Goal: Information Seeking & Learning: Learn about a topic

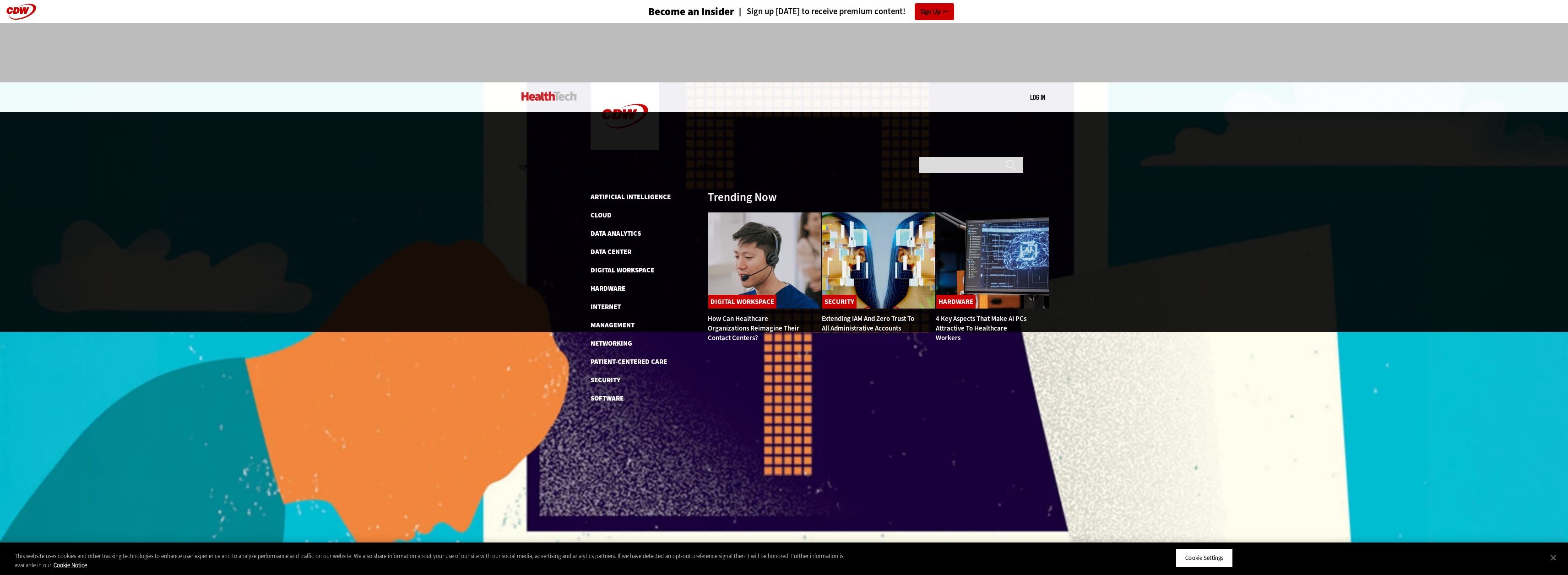
click at [535, 163] on span "Topics" at bounding box center [526, 166] width 17 height 7
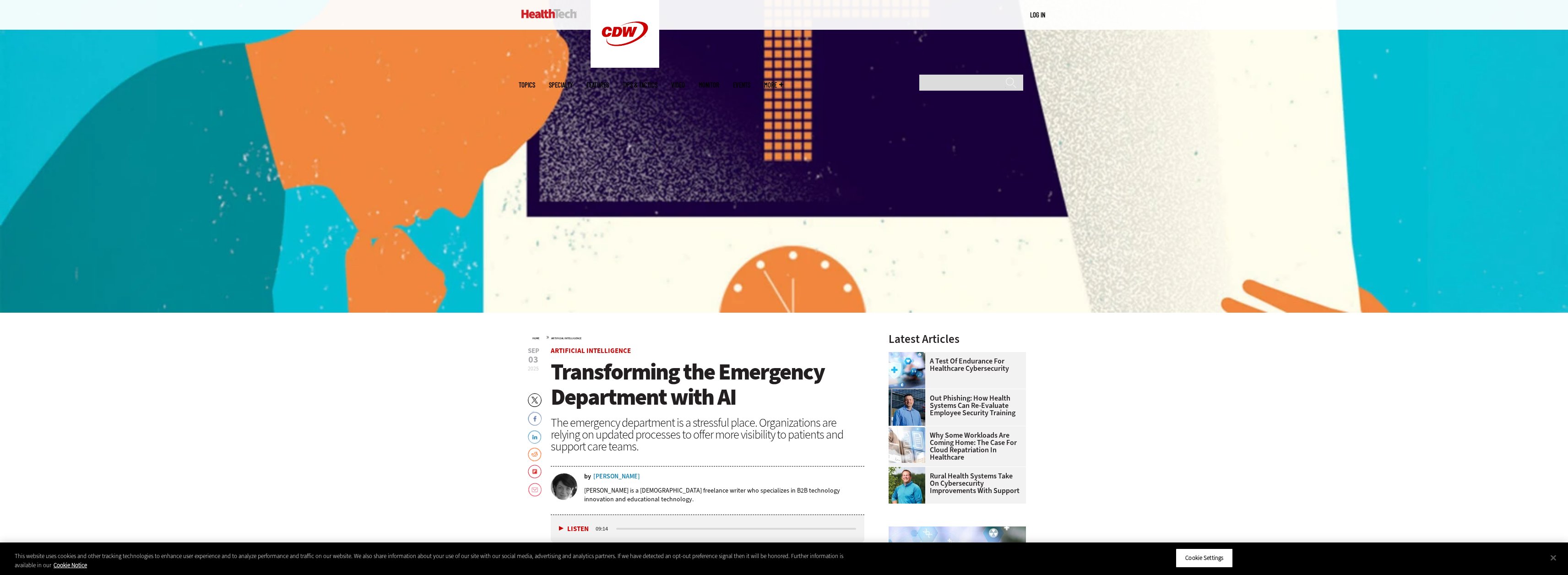
scroll to position [413, 0]
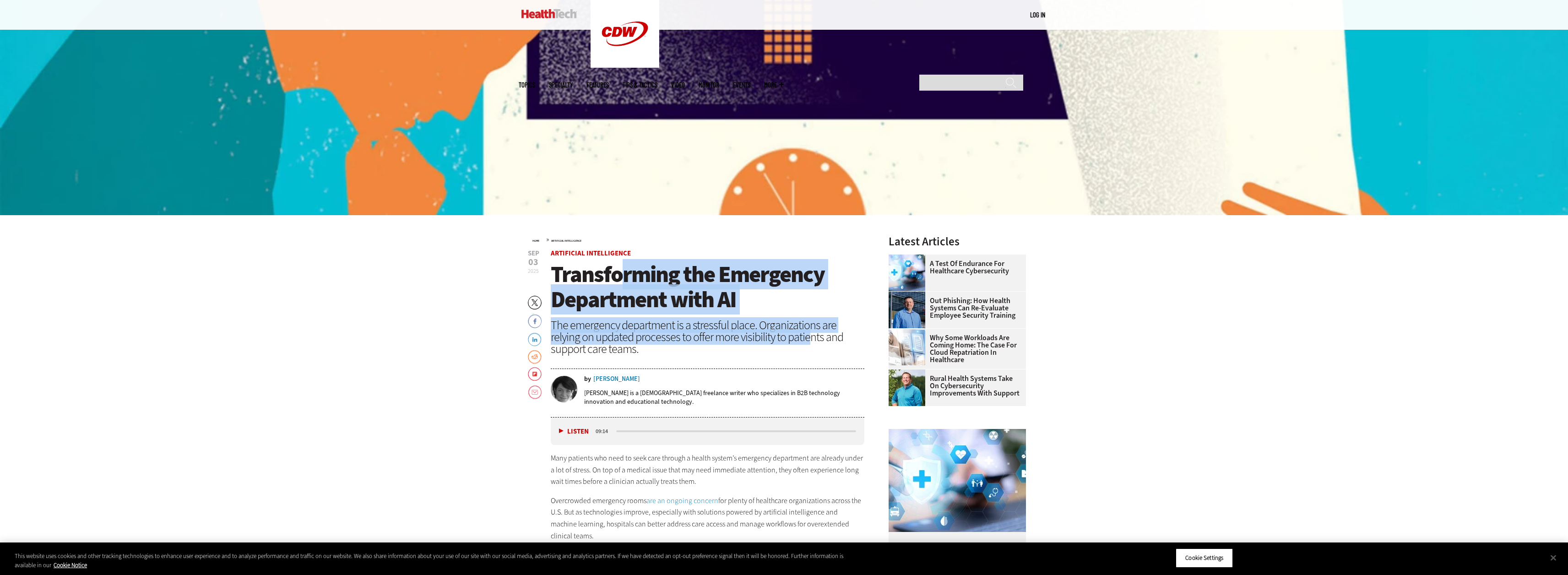
drag, startPoint x: 678, startPoint y: 283, endPoint x: 774, endPoint y: 344, distance: 113.7
click at [774, 344] on header "[DATE] Twitter Facebook LinkedIn Reddit Flipboard Email Artificial Intelligence…" at bounding box center [707, 334] width 314 height 167
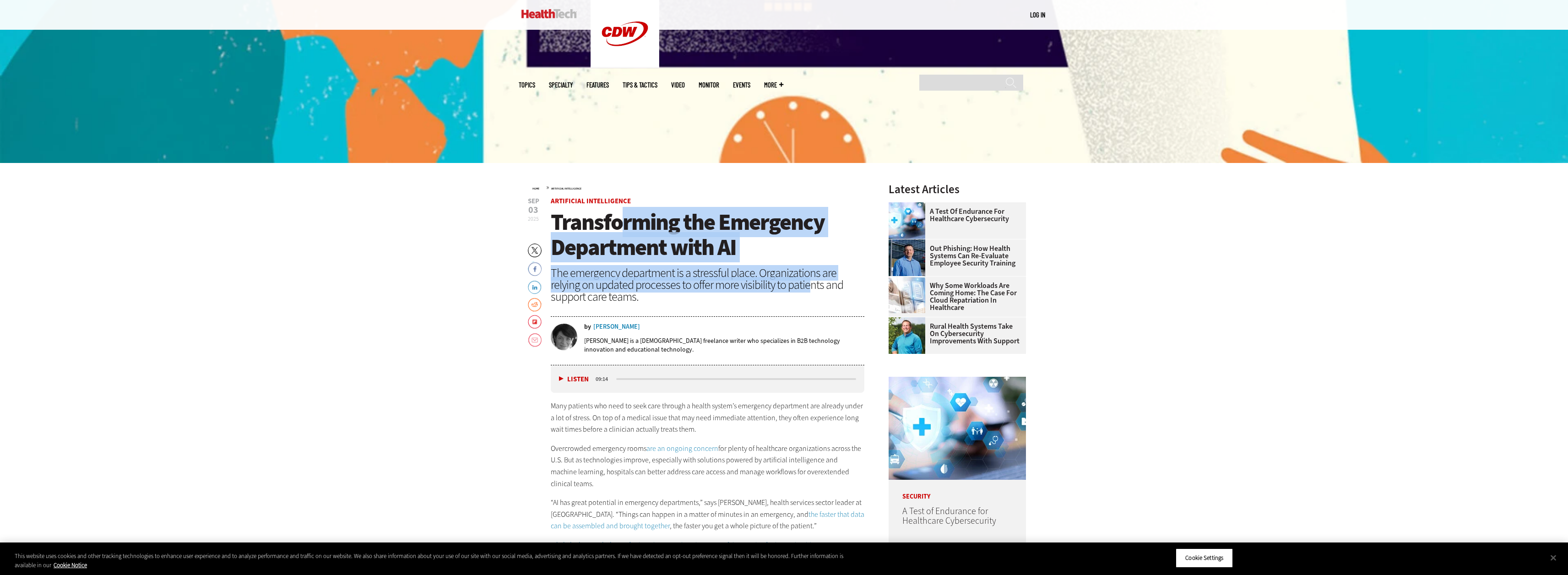
scroll to position [641, 0]
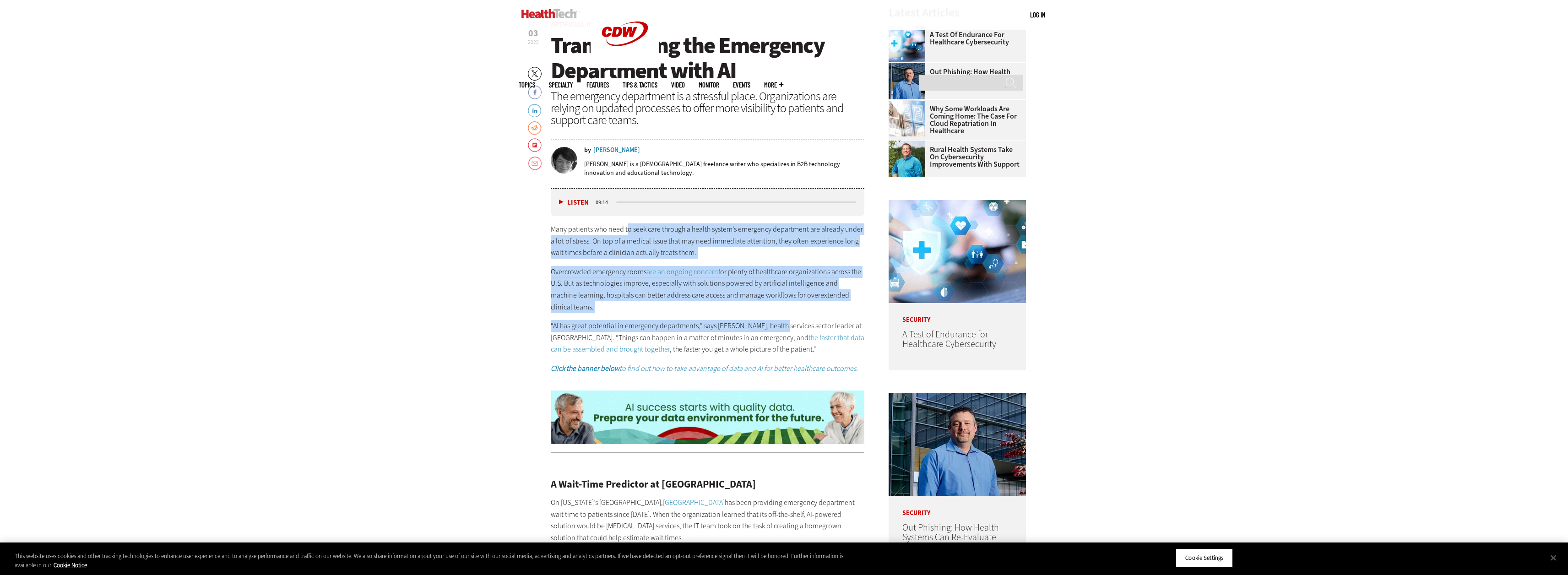
drag, startPoint x: 627, startPoint y: 231, endPoint x: 782, endPoint y: 336, distance: 187.2
click at [783, 334] on div "Many patients who need to seek care through a health system’s emergency departm…" at bounding box center [707, 299] width 314 height 151
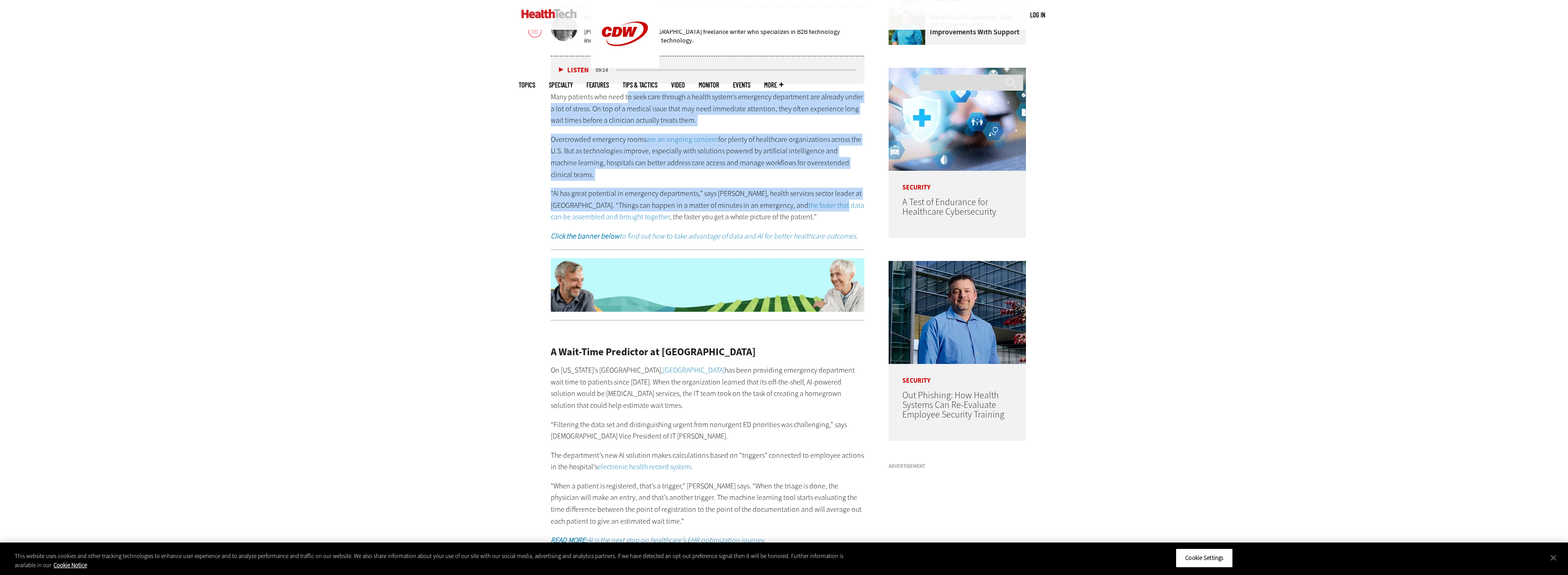
scroll to position [778, 0]
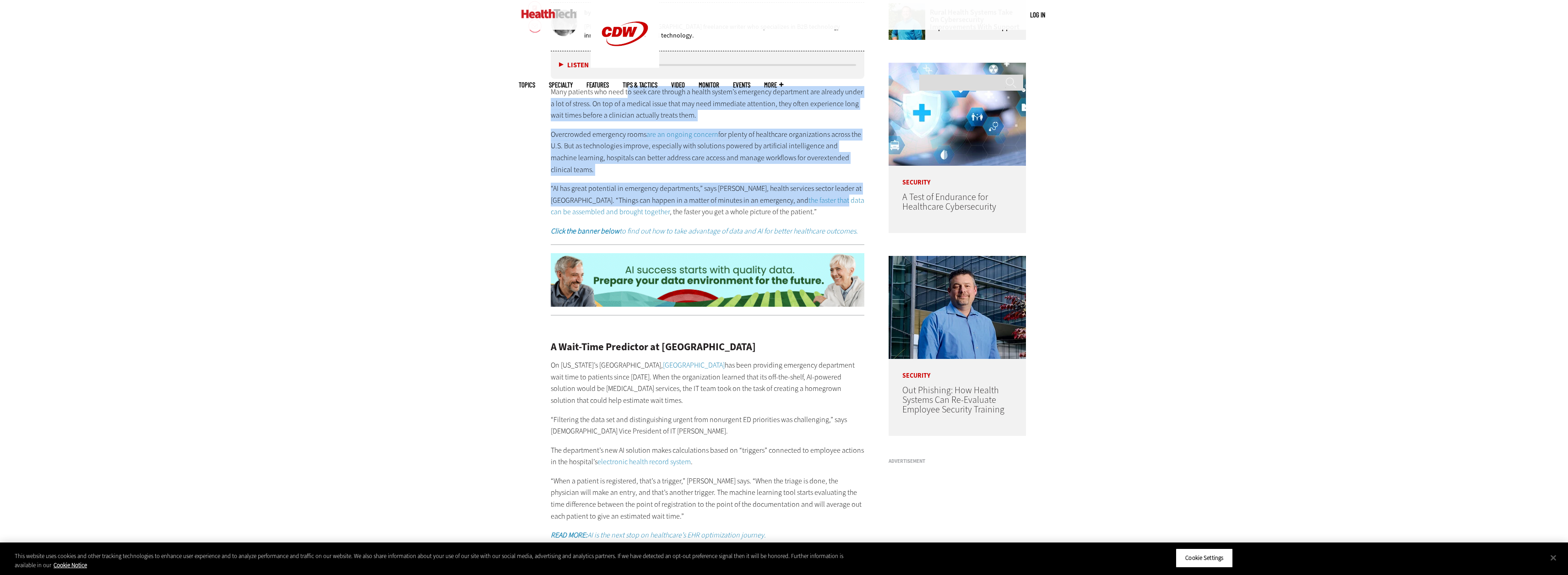
click at [598, 187] on p "“AI has great potential in emergency departments,” says [PERSON_NAME], health s…" at bounding box center [707, 200] width 314 height 35
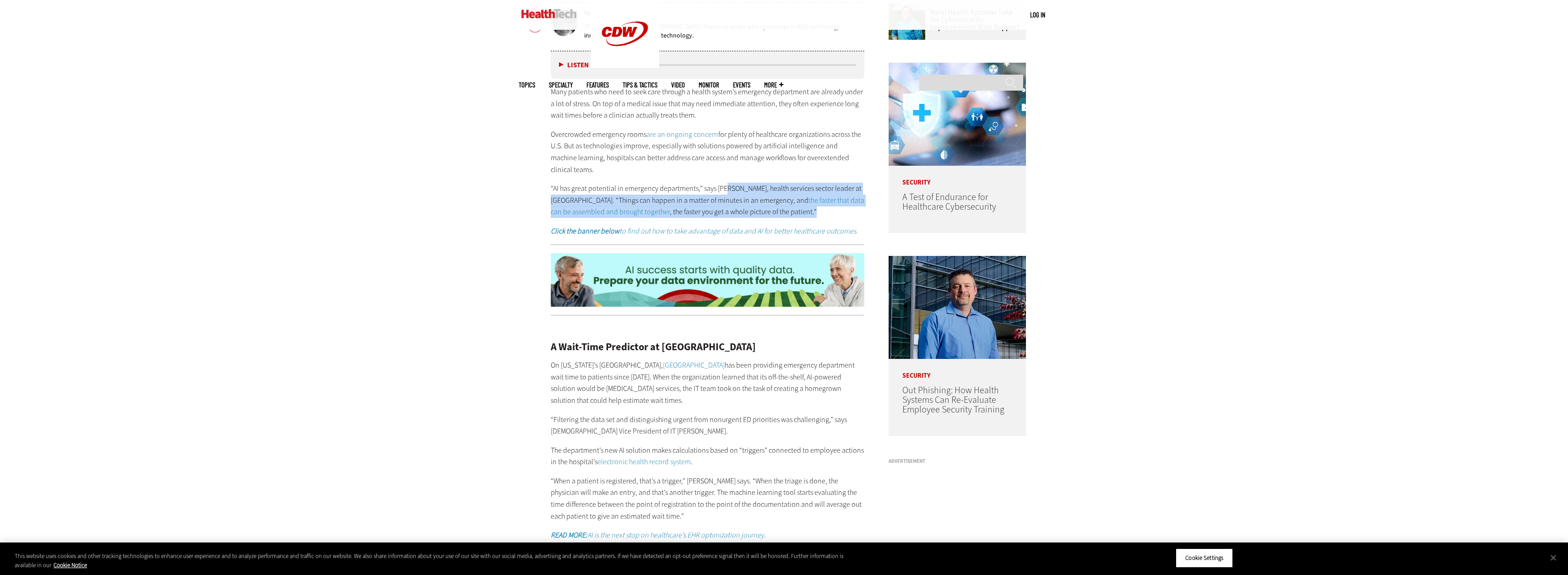
drag, startPoint x: 730, startPoint y: 189, endPoint x: 804, endPoint y: 216, distance: 78.8
click at [804, 216] on p "“AI has great potential in emergency departments,” says [PERSON_NAME], health s…" at bounding box center [707, 200] width 314 height 35
drag, startPoint x: 556, startPoint y: 343, endPoint x: 831, endPoint y: 351, distance: 275.1
click at [831, 351] on h2 "A Wait-Time Predictor at [GEOGRAPHIC_DATA]" at bounding box center [707, 347] width 314 height 10
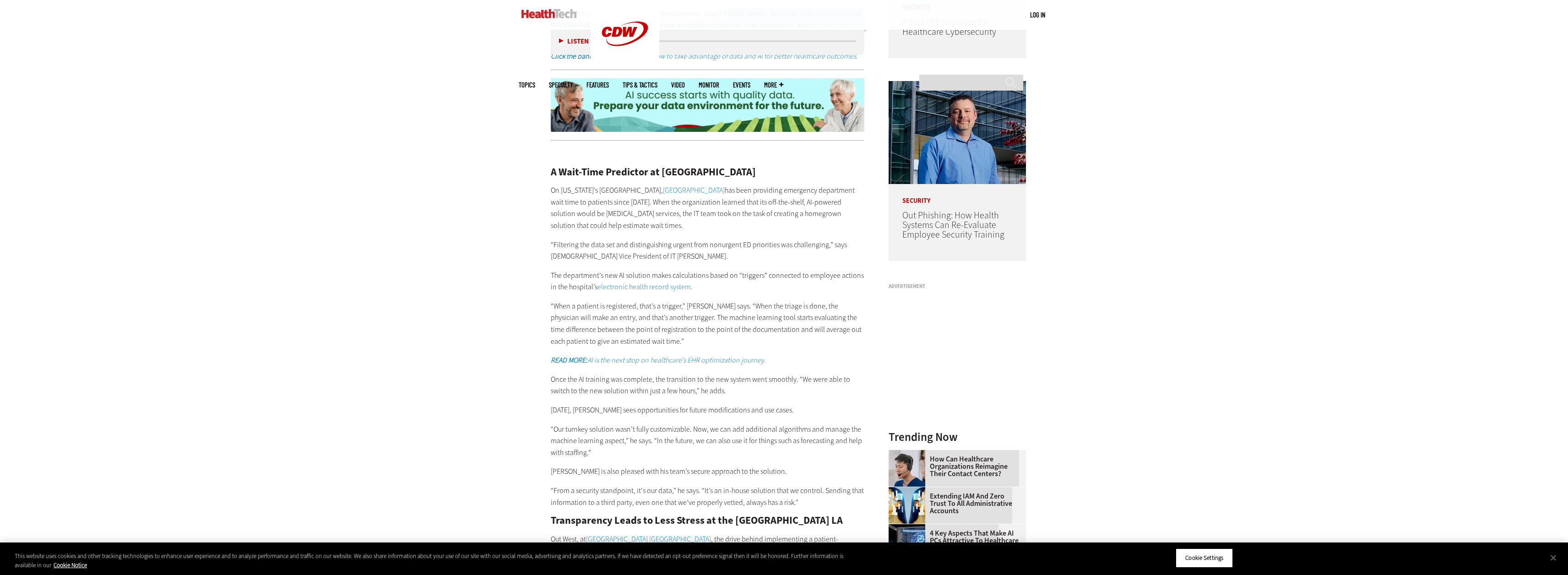
scroll to position [961, 0]
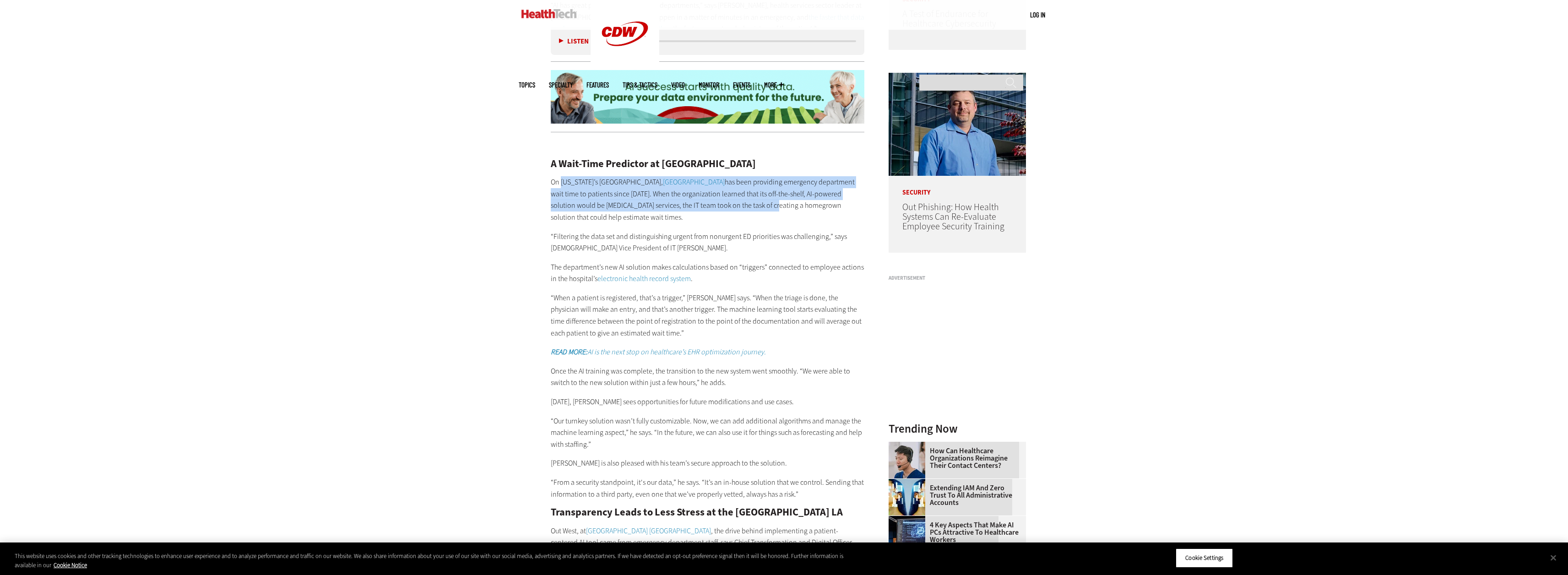
drag, startPoint x: 561, startPoint y: 178, endPoint x: 802, endPoint y: 205, distance: 242.5
click at [802, 205] on p "On [US_STATE]’s [GEOGRAPHIC_DATA], [GEOGRAPHIC_DATA] has been providing emergen…" at bounding box center [707, 199] width 314 height 47
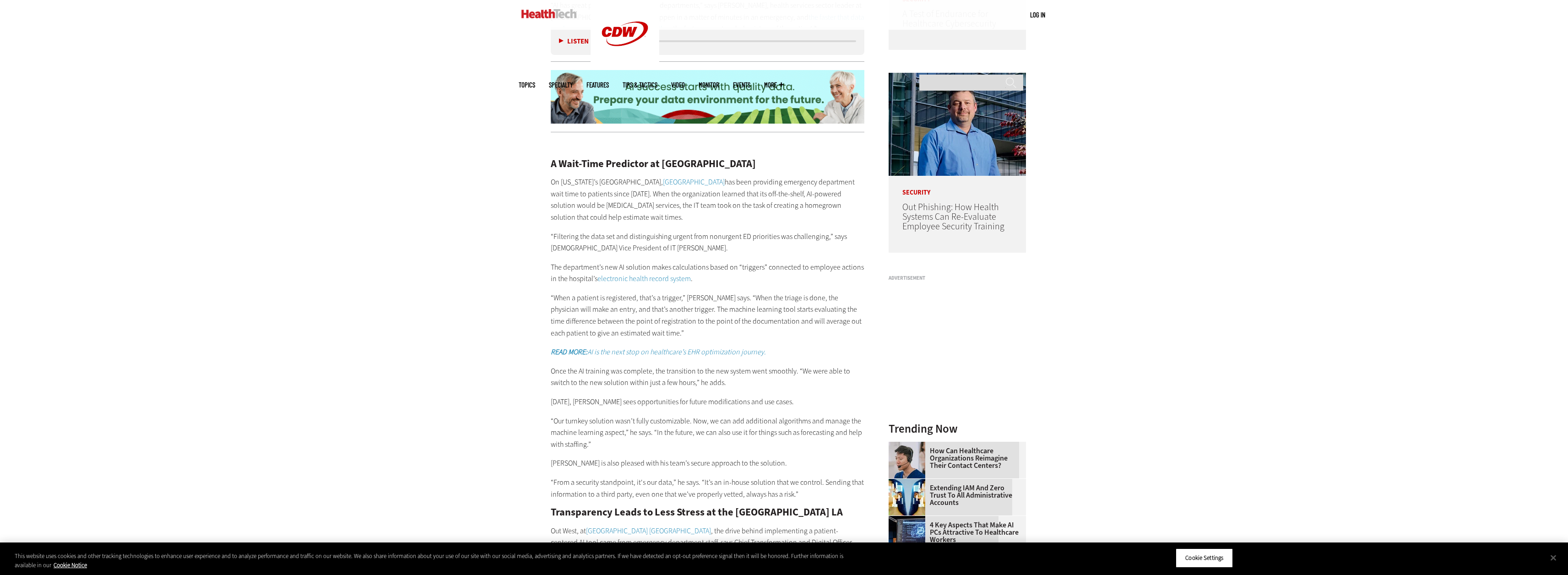
click at [799, 217] on p "On [US_STATE]’s [GEOGRAPHIC_DATA], [GEOGRAPHIC_DATA] has been providing emergen…" at bounding box center [707, 199] width 314 height 47
click at [765, 191] on p "On [US_STATE]’s [GEOGRAPHIC_DATA], [GEOGRAPHIC_DATA] has been providing emergen…" at bounding box center [707, 199] width 314 height 47
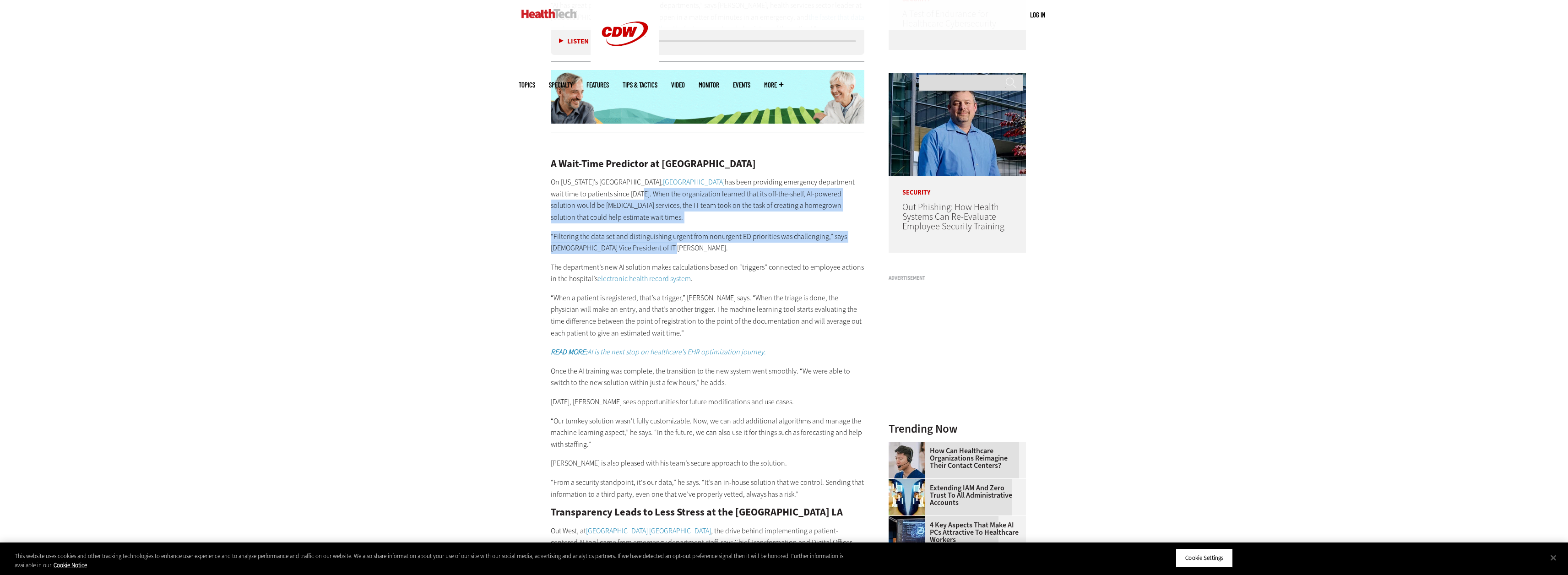
drag, startPoint x: 678, startPoint y: 191, endPoint x: 694, endPoint y: 242, distance: 53.5
click at [693, 242] on div "A Wait-Time Predictor at [GEOGRAPHIC_DATA] On [US_STATE]’s [GEOGRAPHIC_DATA], […" at bounding box center [707, 413] width 314 height 548
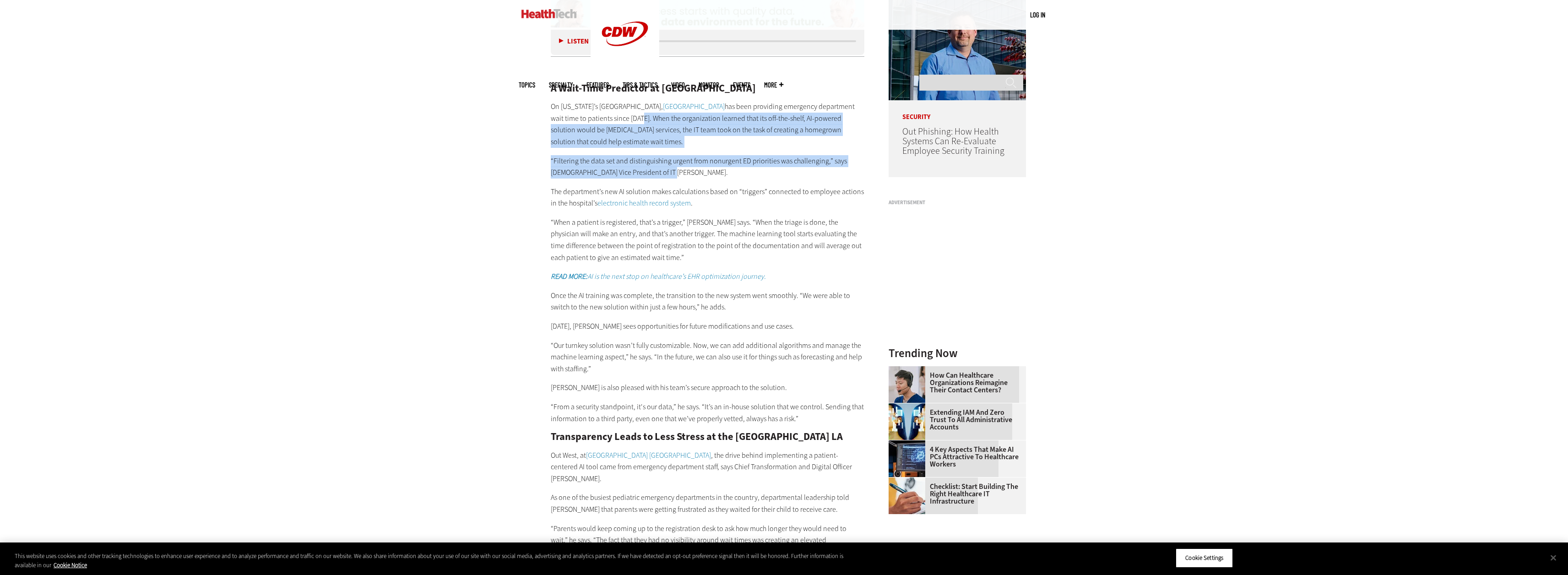
scroll to position [1053, 0]
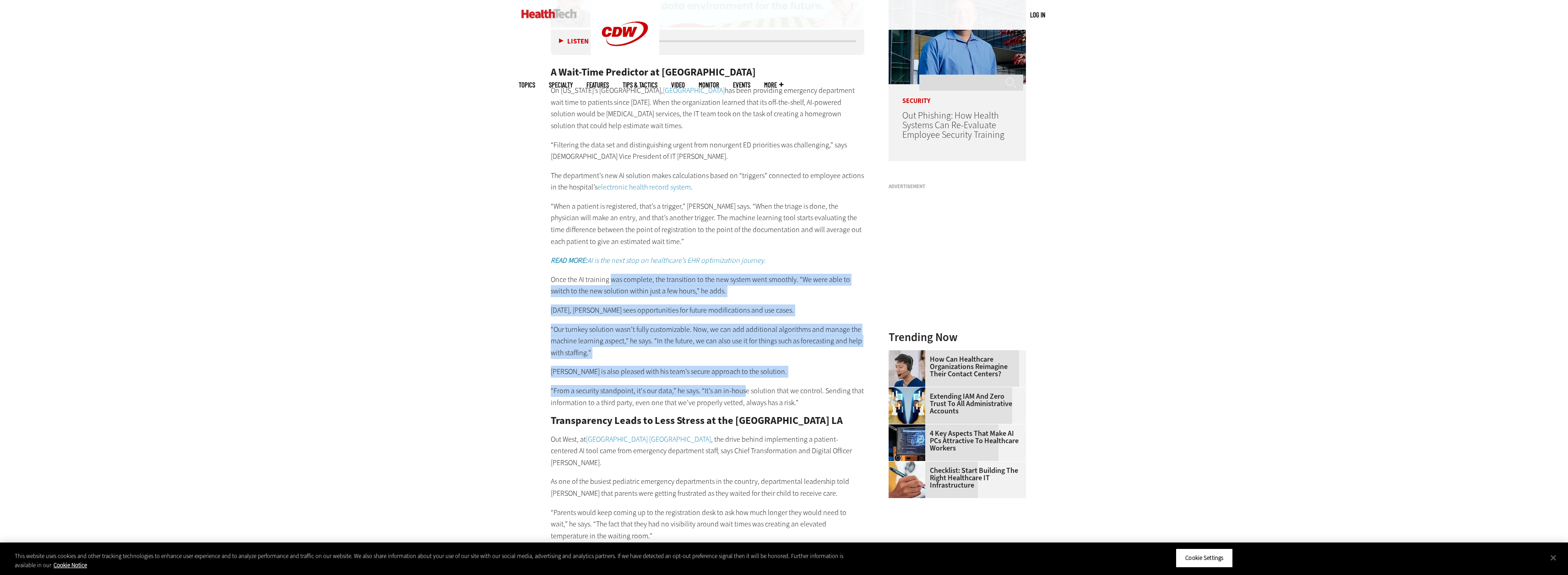
drag, startPoint x: 609, startPoint y: 275, endPoint x: 742, endPoint y: 401, distance: 183.2
click at [742, 401] on div "A Wait-Time Predictor at [GEOGRAPHIC_DATA] On [US_STATE]’s [GEOGRAPHIC_DATA], […" at bounding box center [707, 321] width 314 height 548
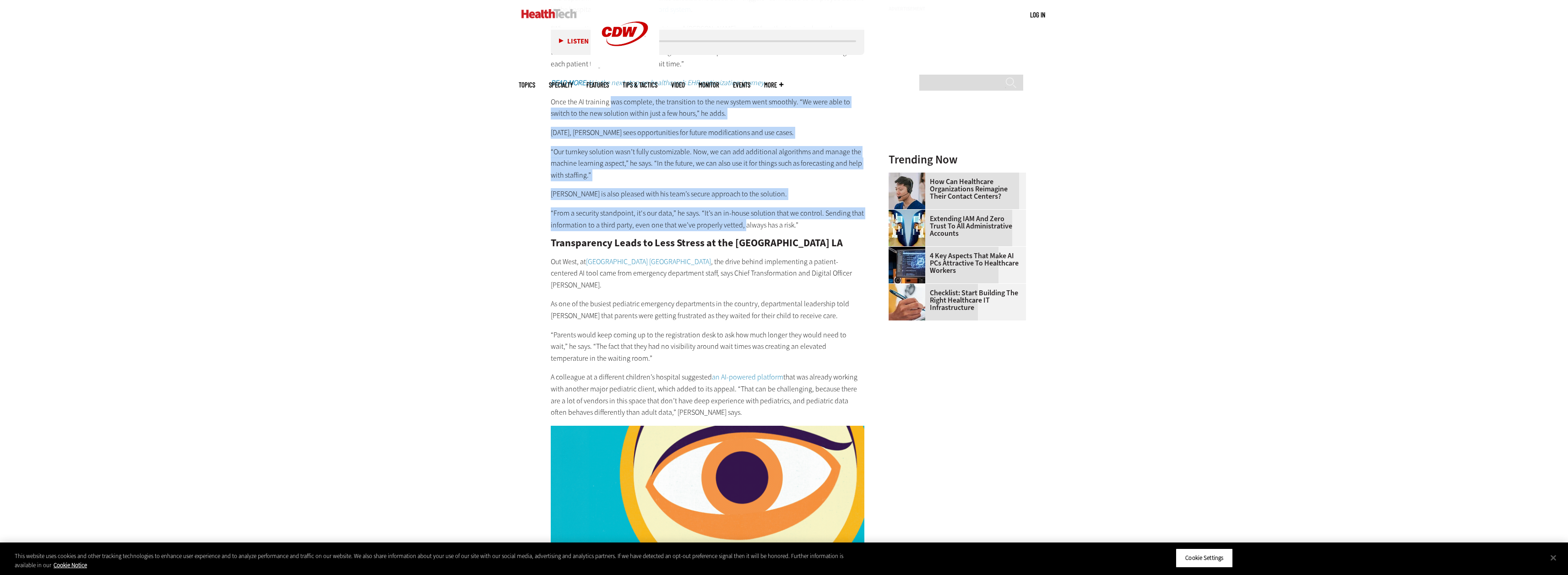
scroll to position [1237, 0]
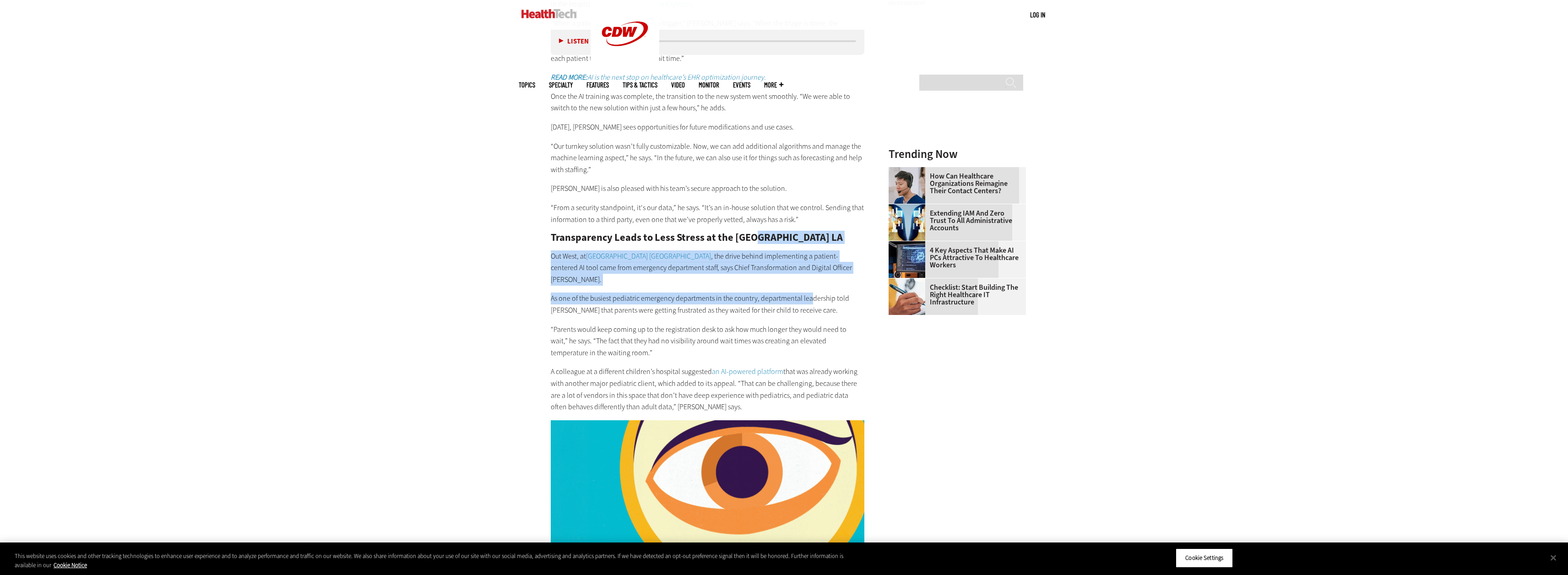
drag, startPoint x: 754, startPoint y: 237, endPoint x: 808, endPoint y: 287, distance: 73.6
click at [808, 287] on div "A Wait-Time Predictor at [GEOGRAPHIC_DATA] On [US_STATE]’s [GEOGRAPHIC_DATA], […" at bounding box center [707, 138] width 314 height 548
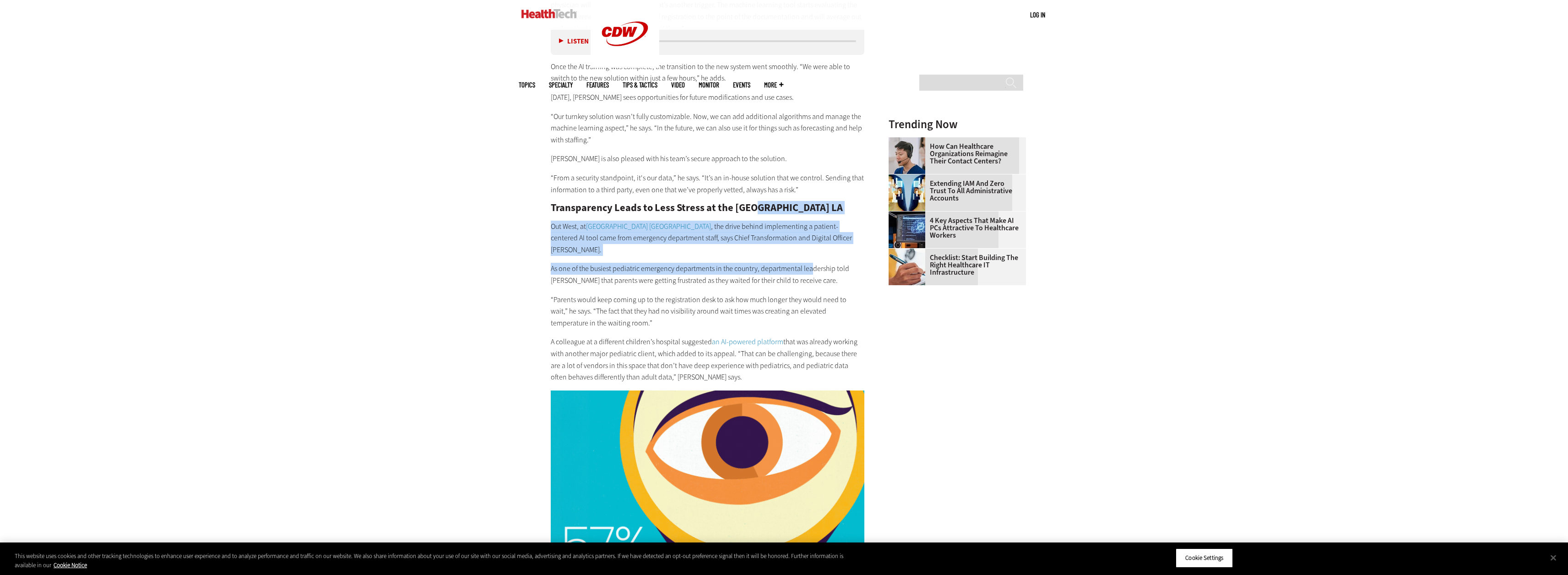
scroll to position [1282, 0]
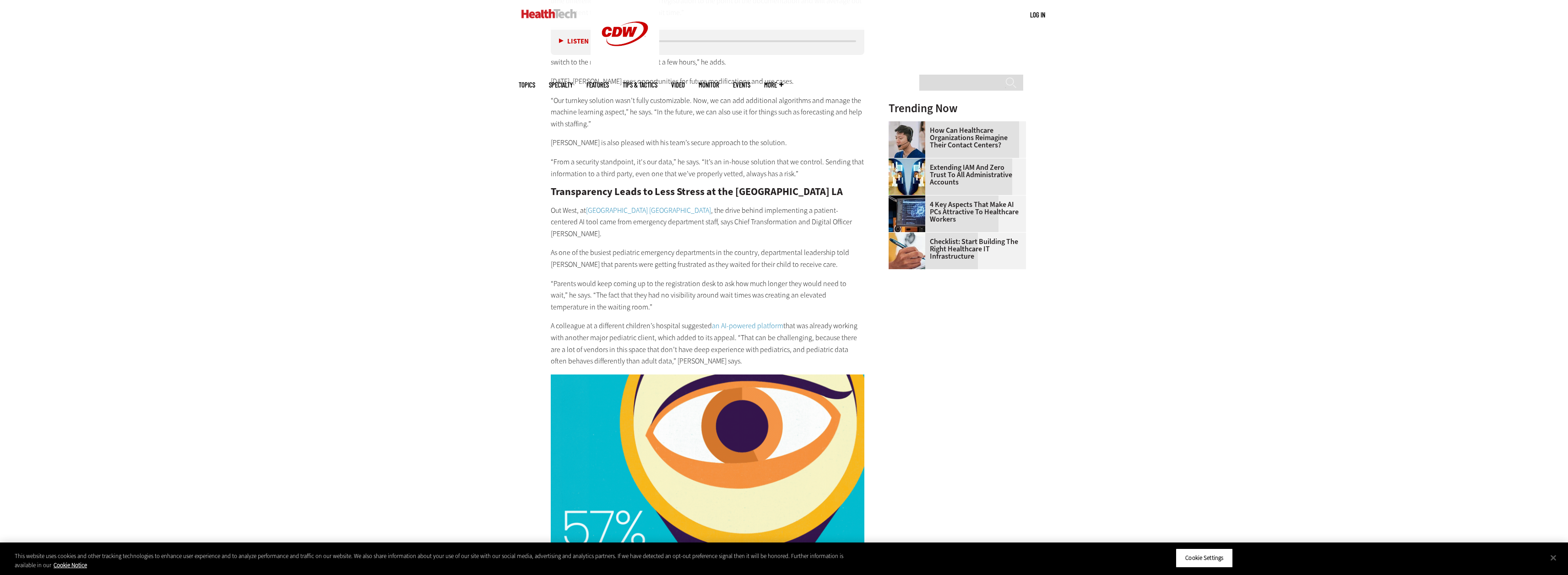
click at [588, 278] on p "“Parents would keep coming up to the registration desk to ask how much longer t…" at bounding box center [707, 296] width 314 height 35
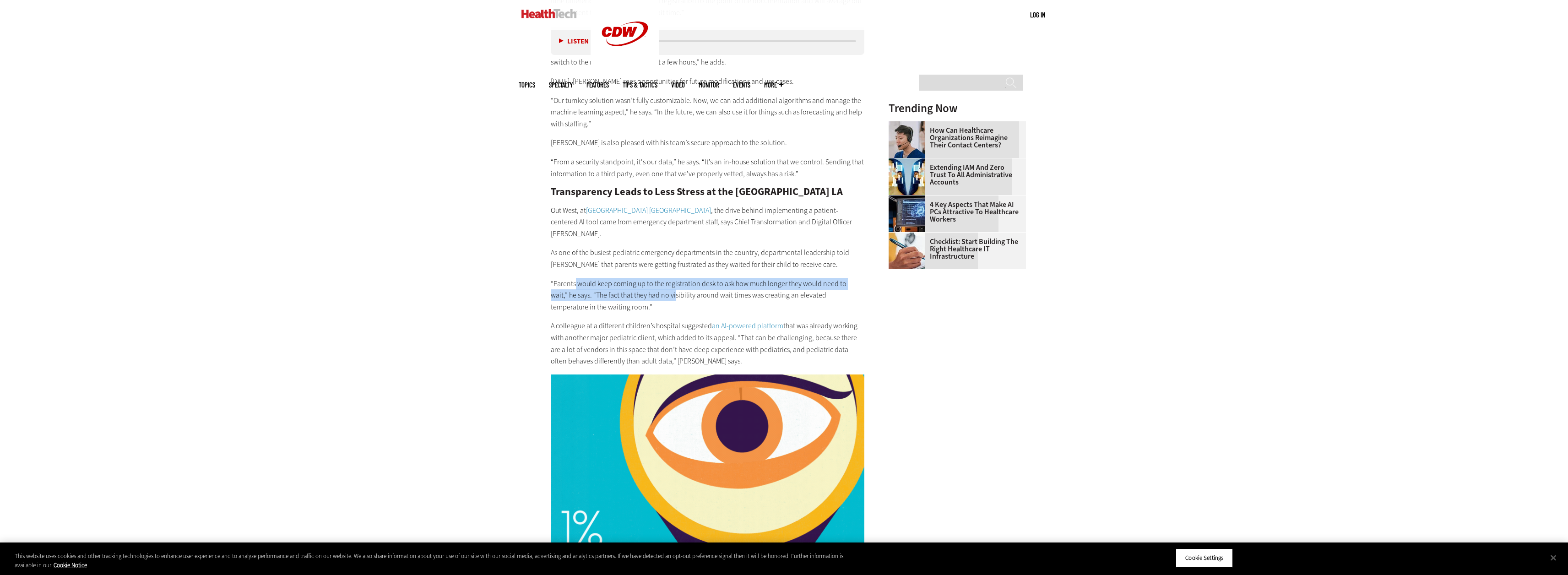
drag, startPoint x: 576, startPoint y: 270, endPoint x: 659, endPoint y: 289, distance: 85.1
click at [659, 289] on p "“Parents would keep coming up to the registration desk to ask how much longer t…" at bounding box center [707, 296] width 314 height 35
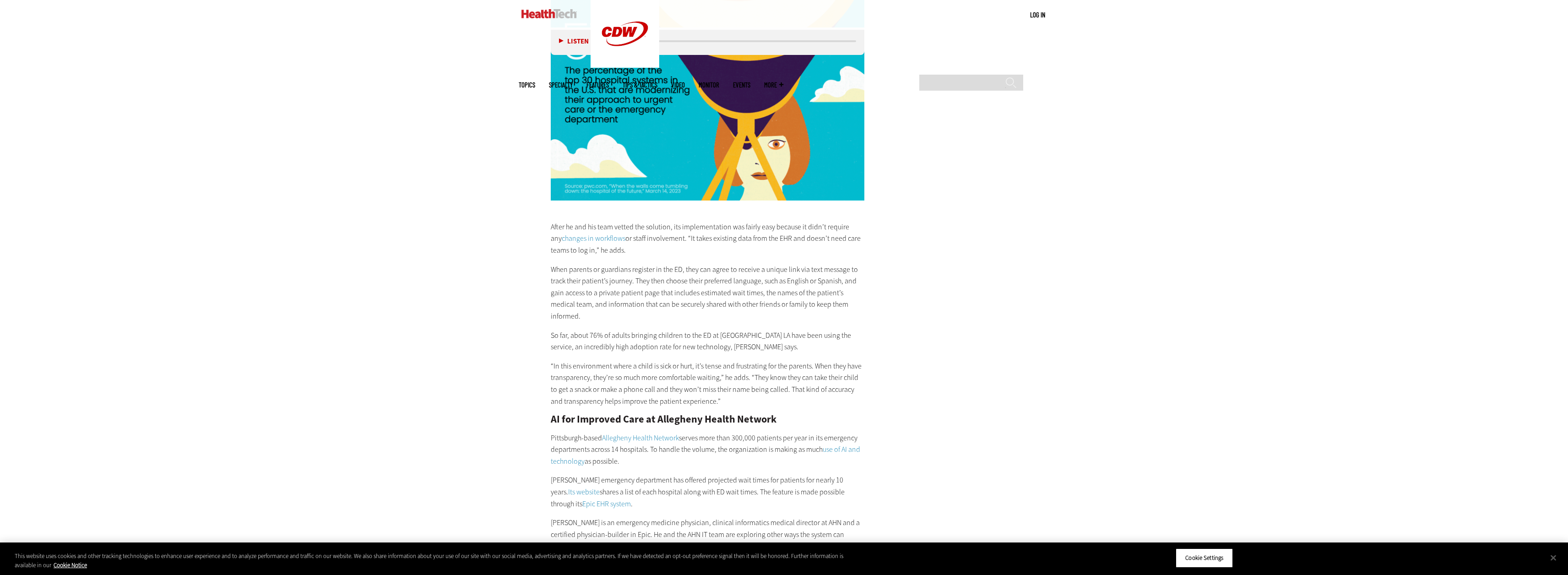
scroll to position [1785, 0]
